Goal: Information Seeking & Learning: Learn about a topic

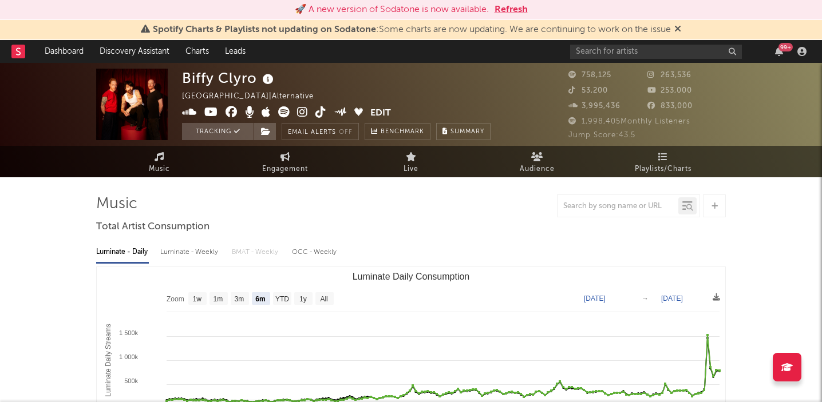
select select "6m"
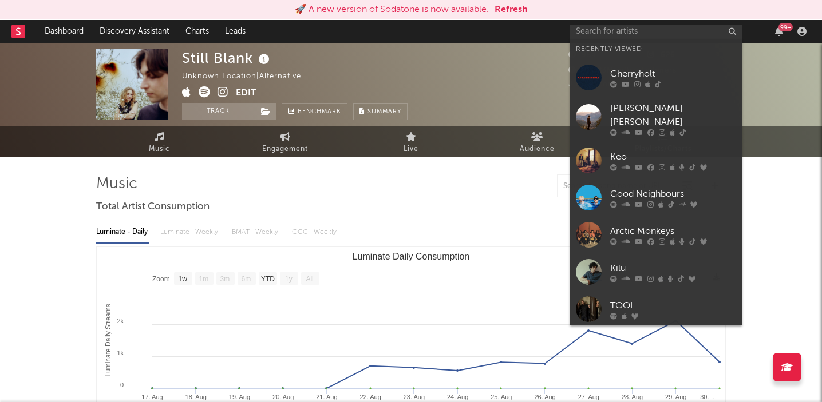
select select "1w"
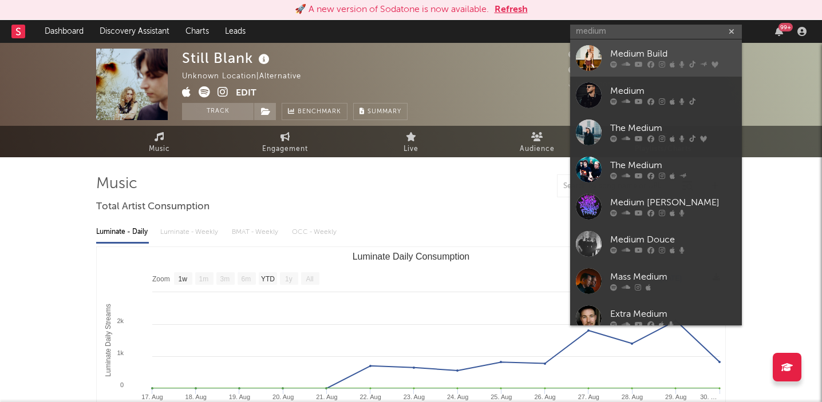
type input "medium"
click at [634, 56] on div "Medium Build" at bounding box center [673, 55] width 126 height 14
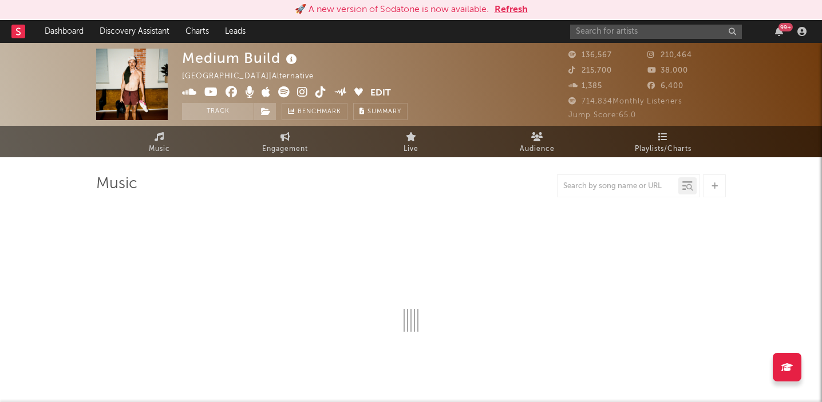
select select "6m"
